Goal: Book appointment/travel/reservation

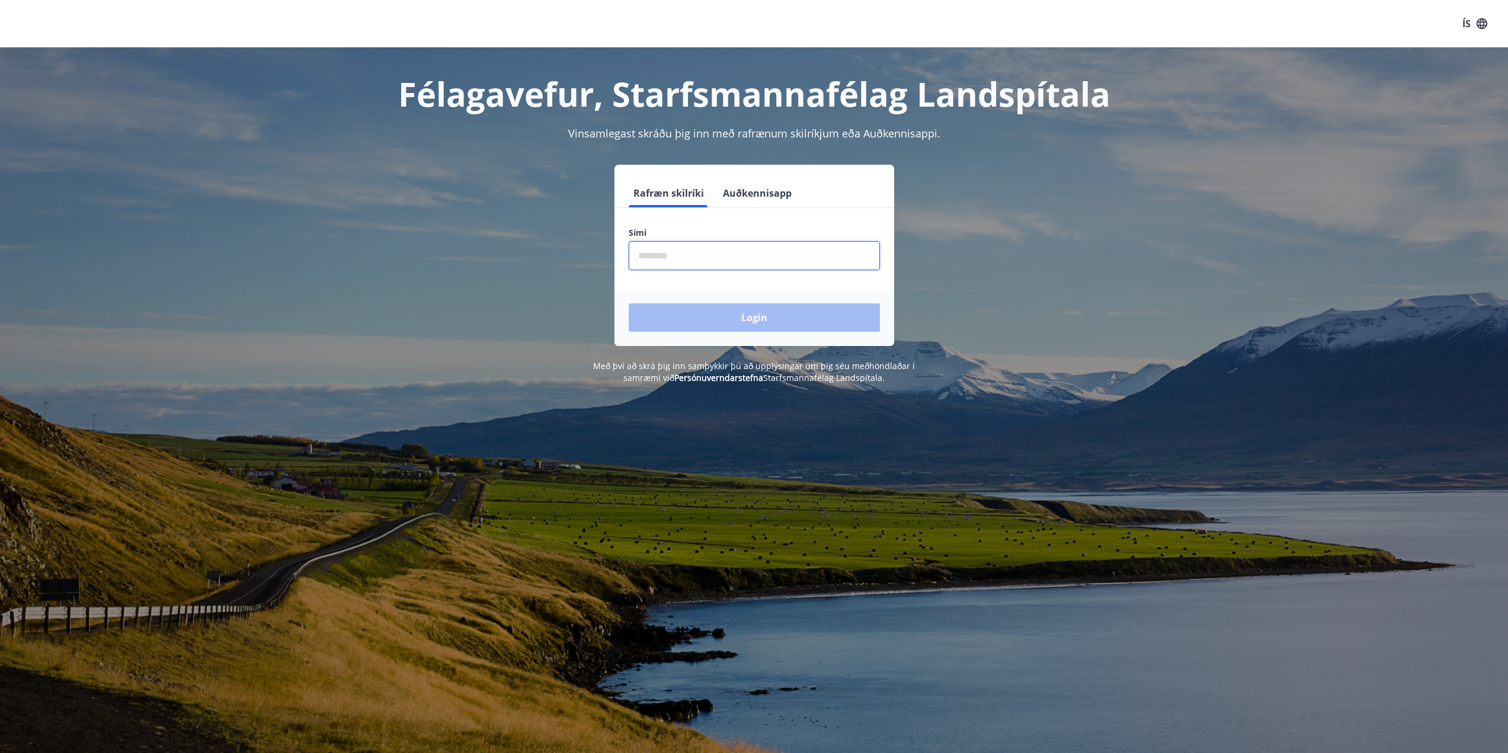
click at [686, 243] on input "phone" at bounding box center [754, 255] width 251 height 29
type input "********"
click at [727, 320] on button "Login" at bounding box center [754, 317] width 251 height 28
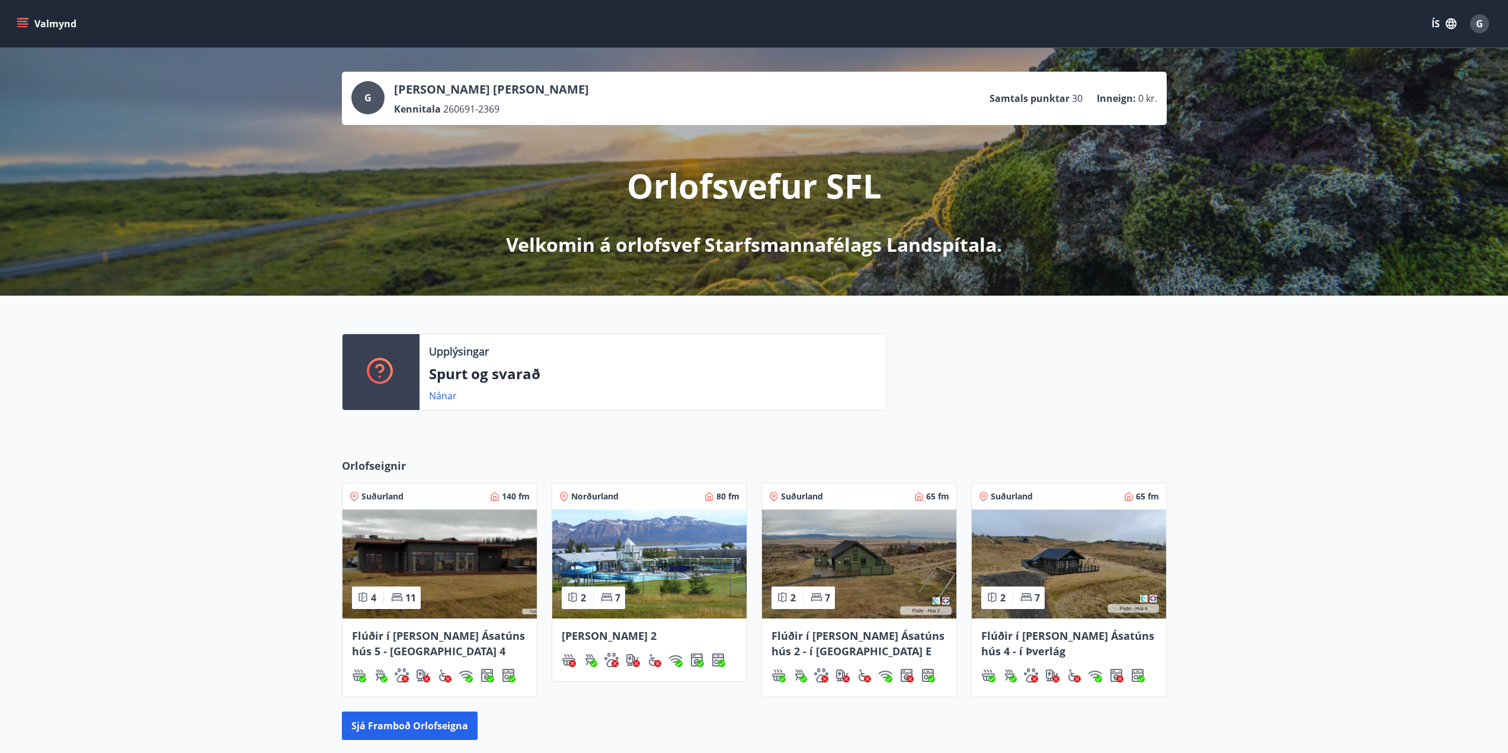
click at [28, 18] on button "Valmynd" at bounding box center [47, 23] width 67 height 21
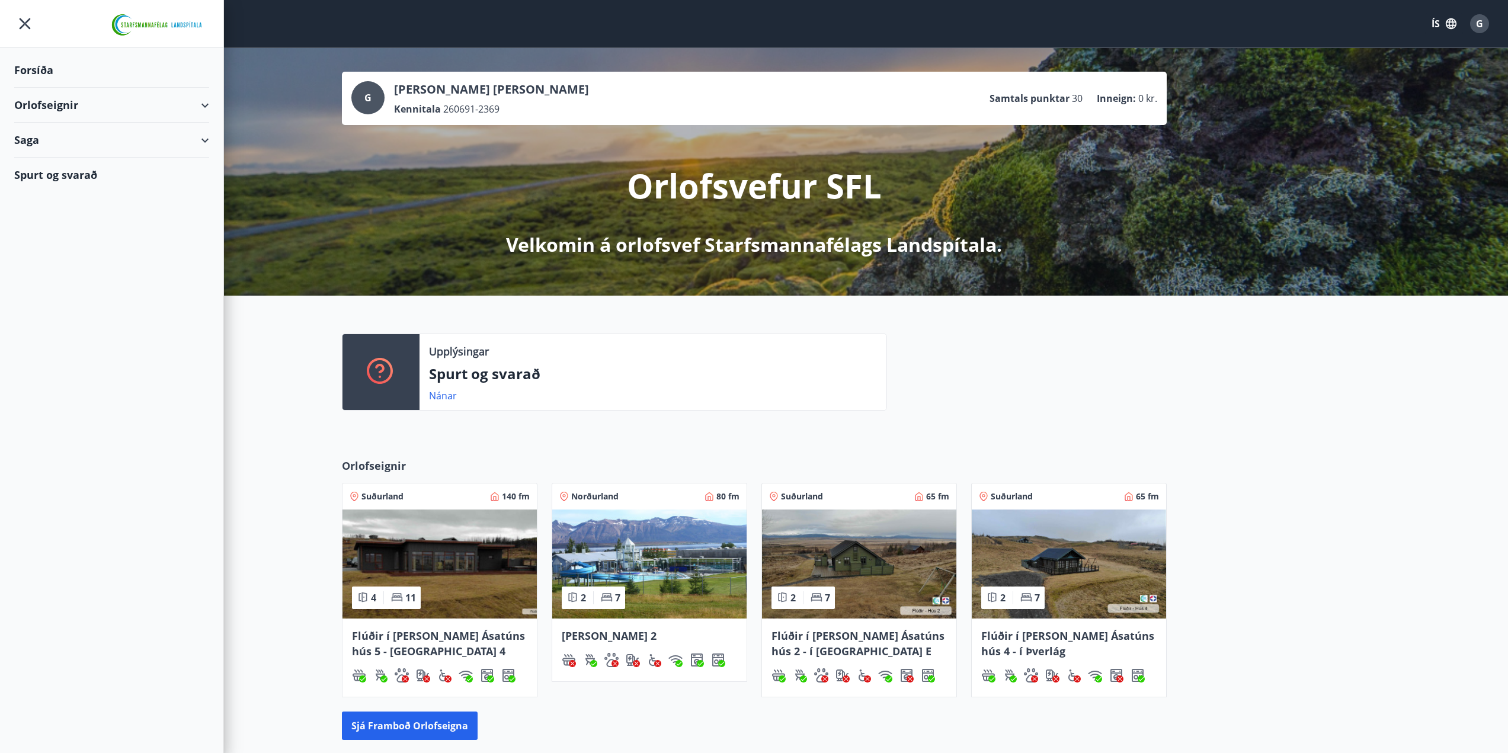
click at [48, 102] on div "Orlofseignir" at bounding box center [111, 105] width 195 height 35
click at [53, 159] on div "Bókunardagatal" at bounding box center [112, 160] width 176 height 25
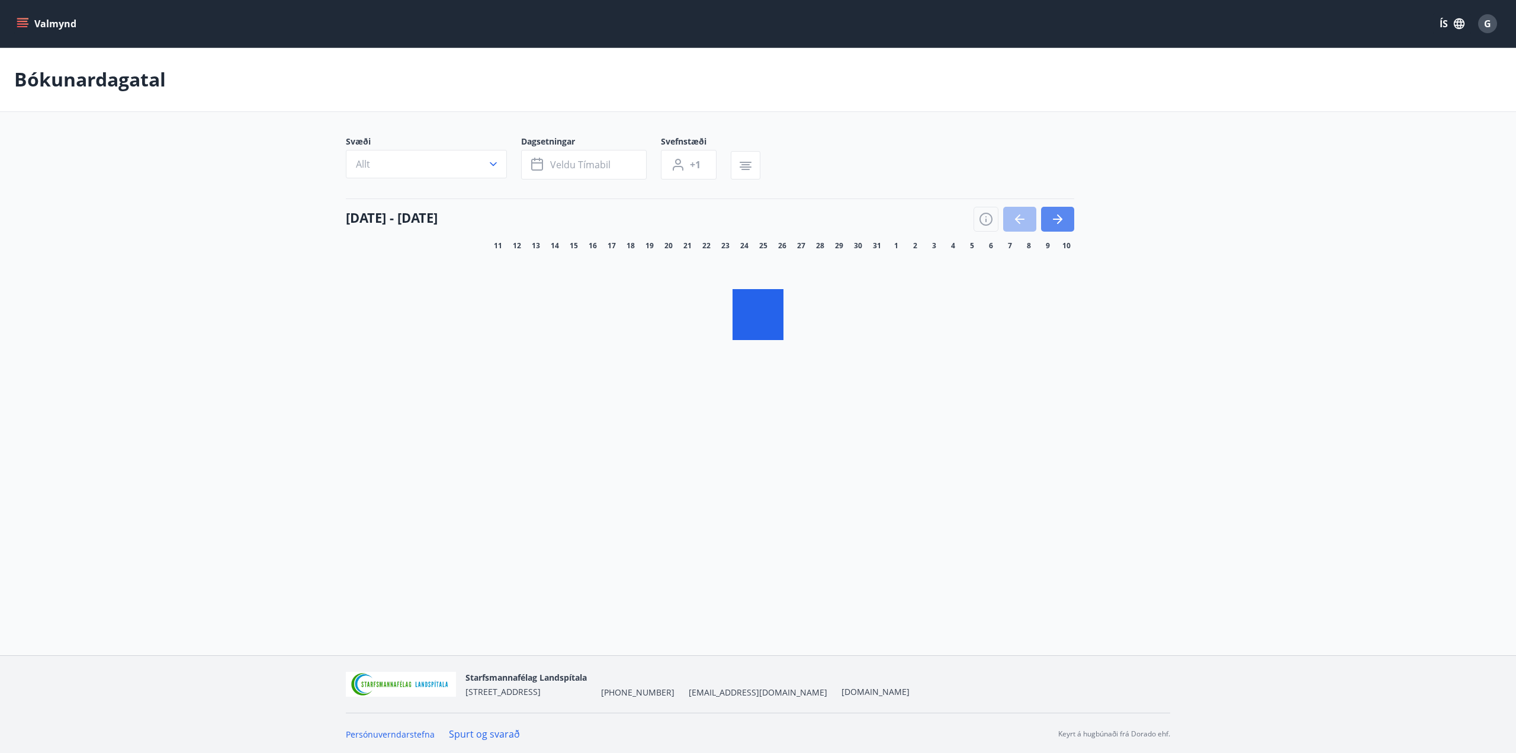
click at [1059, 223] on icon "button" at bounding box center [1058, 219] width 14 height 14
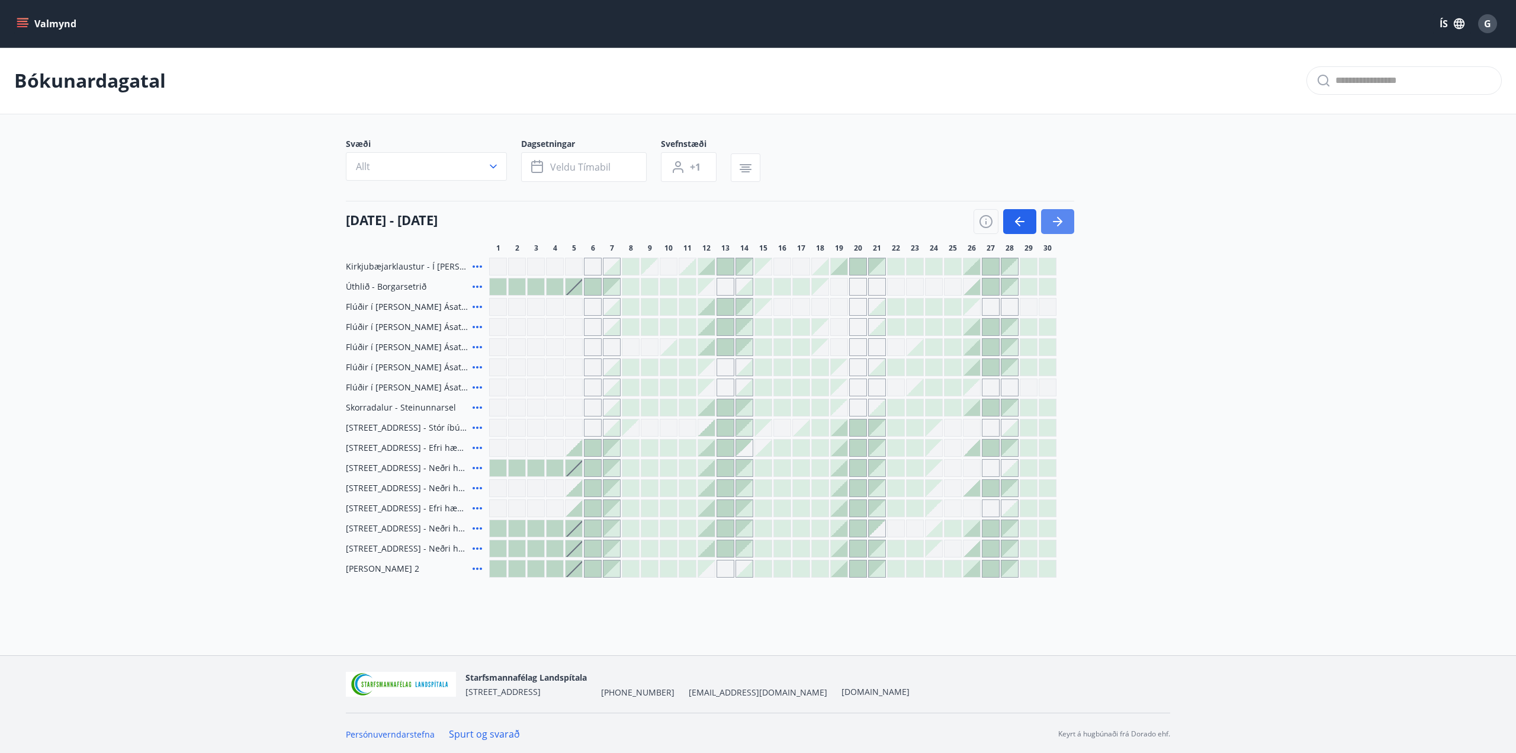
click at [1053, 221] on icon "button" at bounding box center [1057, 221] width 9 height 1
click at [1051, 219] on icon "button" at bounding box center [1058, 221] width 14 height 14
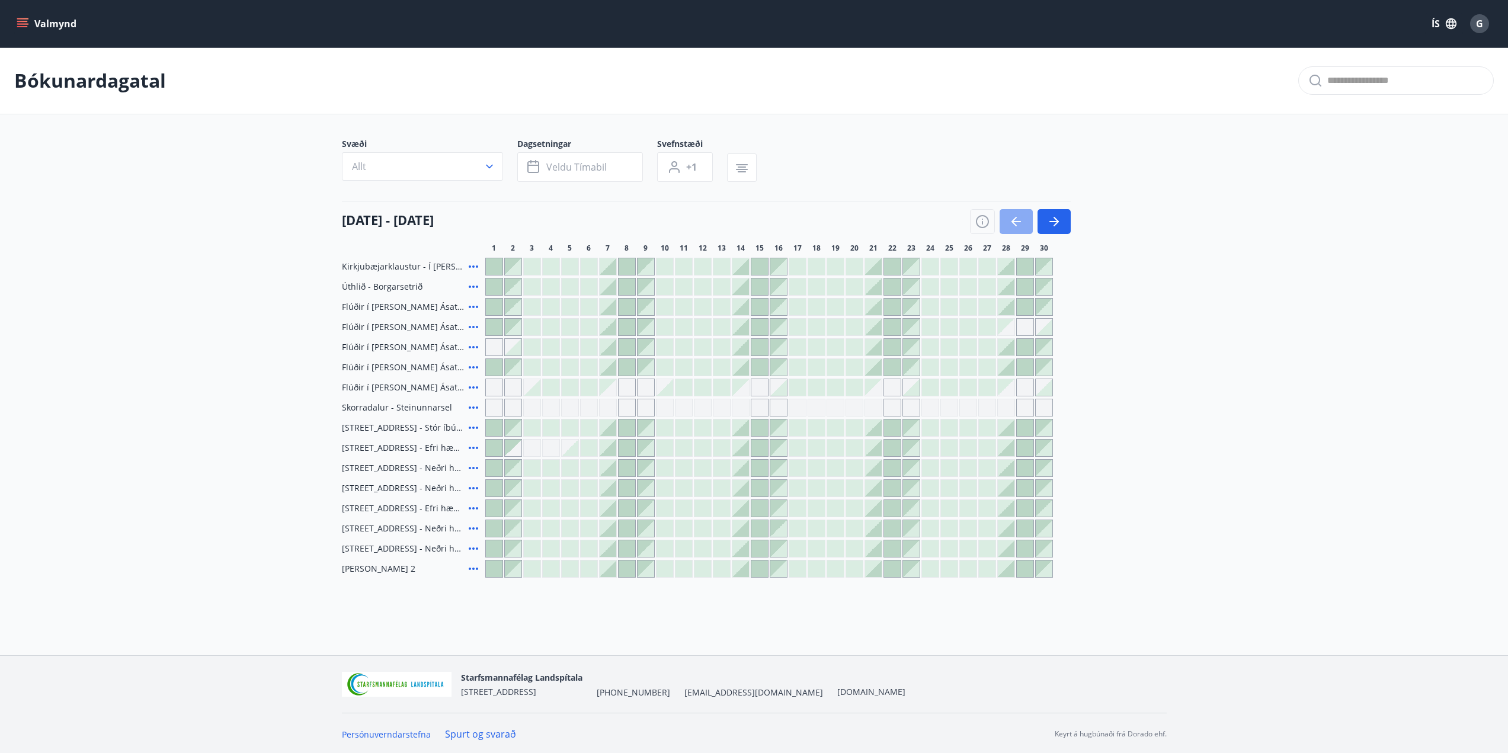
click at [1019, 220] on icon "button" at bounding box center [1016, 221] width 14 height 14
